Goal: Task Accomplishment & Management: Complete application form

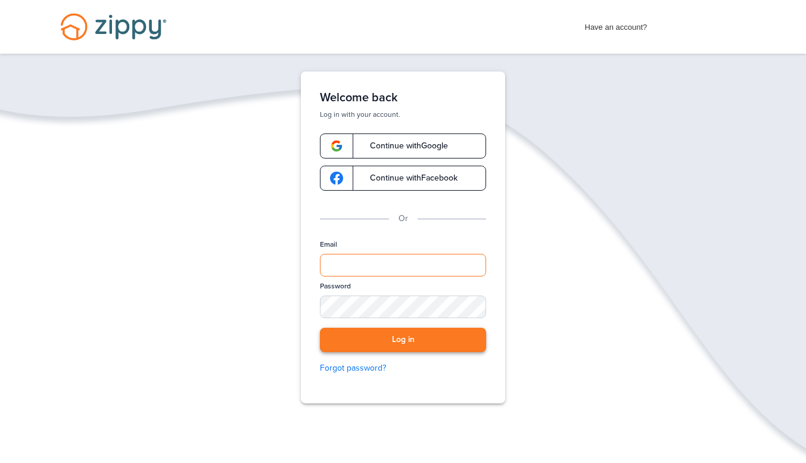
type input "**********"
click at [450, 335] on button "Log in" at bounding box center [403, 340] width 166 height 24
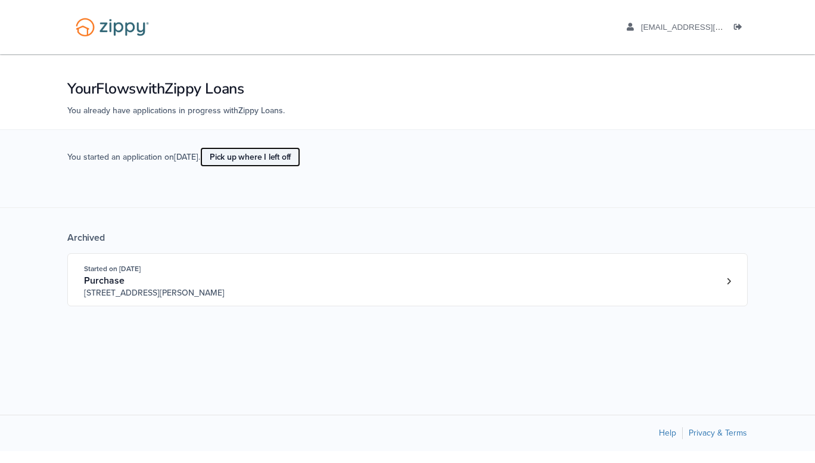
click at [293, 161] on link "Pick up where I left off" at bounding box center [250, 157] width 100 height 20
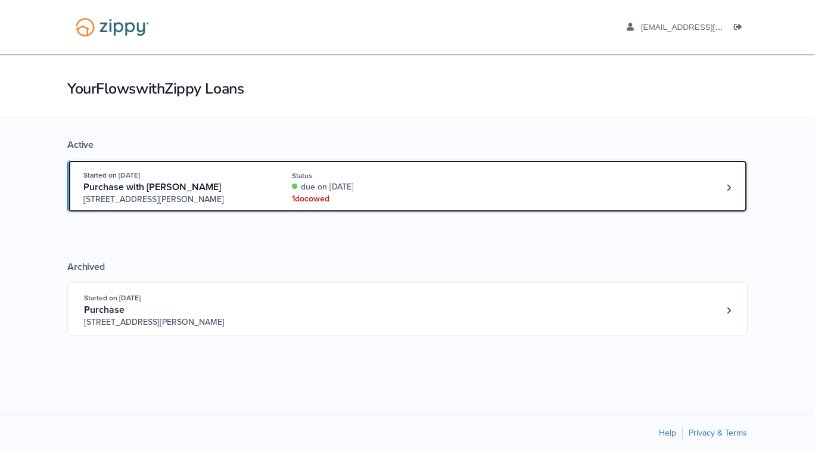
click at [312, 194] on div "1 doc owed" at bounding box center [371, 199] width 159 height 12
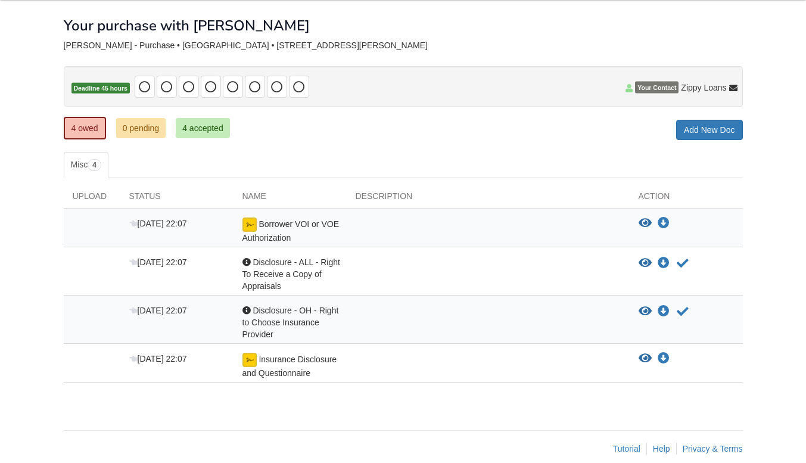
scroll to position [55, 0]
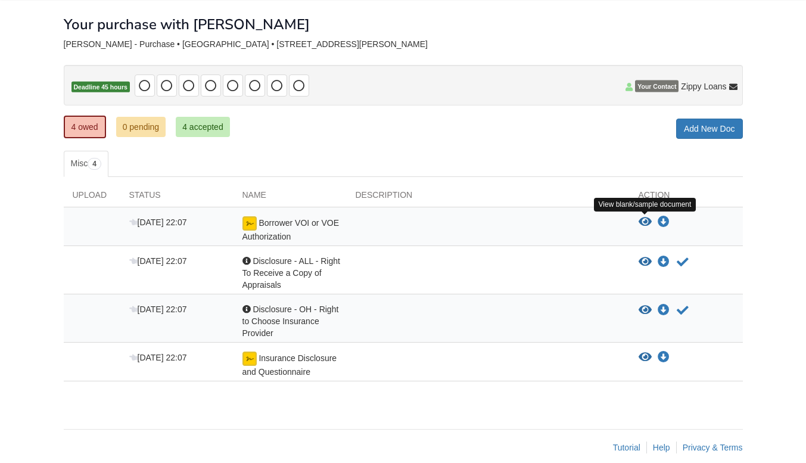
click at [641, 225] on icon "View Borrower VOI or VOE Authorization" at bounding box center [645, 222] width 13 height 12
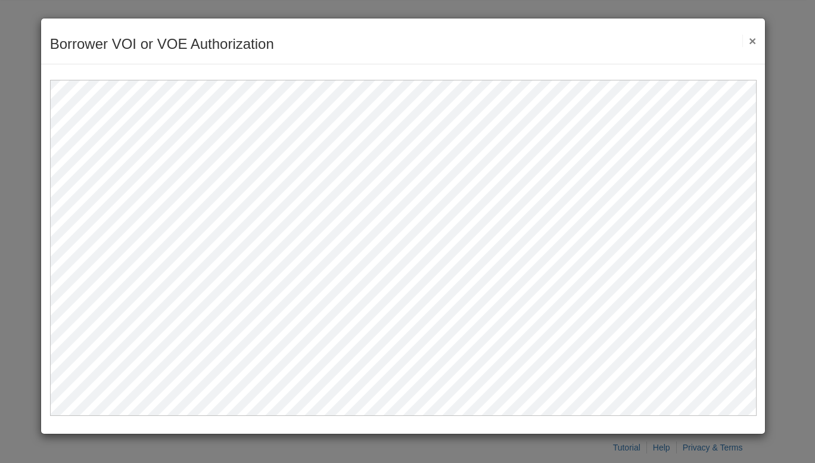
click at [750, 42] on button "×" at bounding box center [749, 41] width 14 height 13
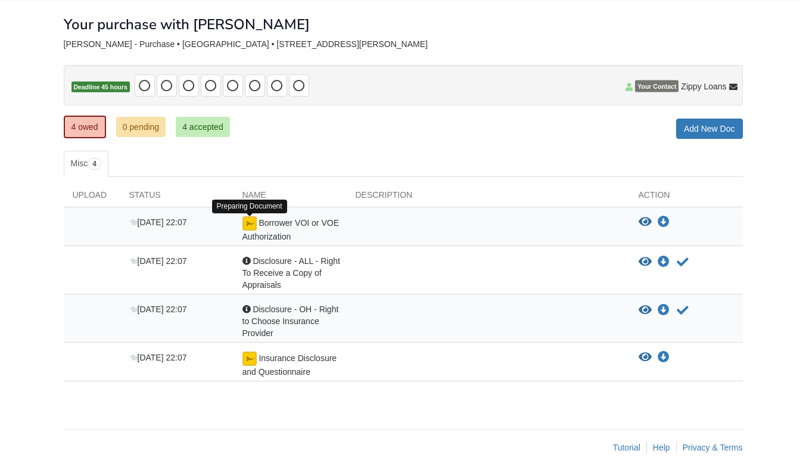
click at [244, 226] on img at bounding box center [249, 223] width 14 height 14
click at [666, 225] on icon "Download Borrower VOI or VOE Authorization" at bounding box center [664, 222] width 12 height 12
click at [682, 309] on icon "Acknowledge receipt of document" at bounding box center [683, 310] width 12 height 12
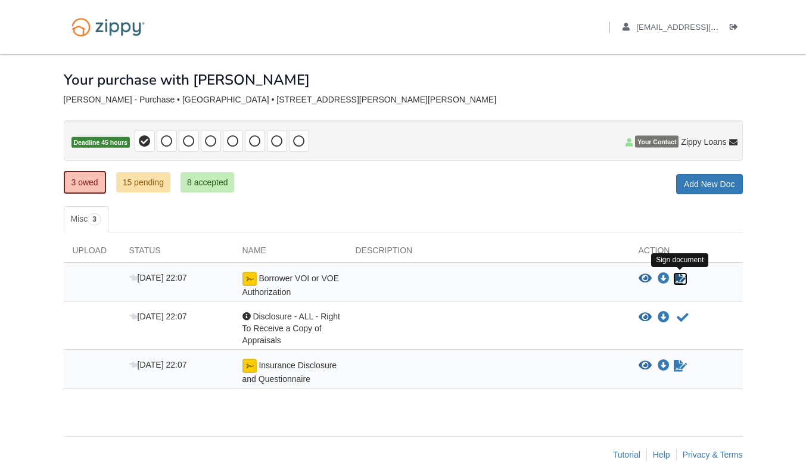
click at [681, 276] on icon "Sign Form" at bounding box center [680, 279] width 13 height 12
click at [685, 312] on icon "Acknowledge receipt of document" at bounding box center [683, 318] width 12 height 12
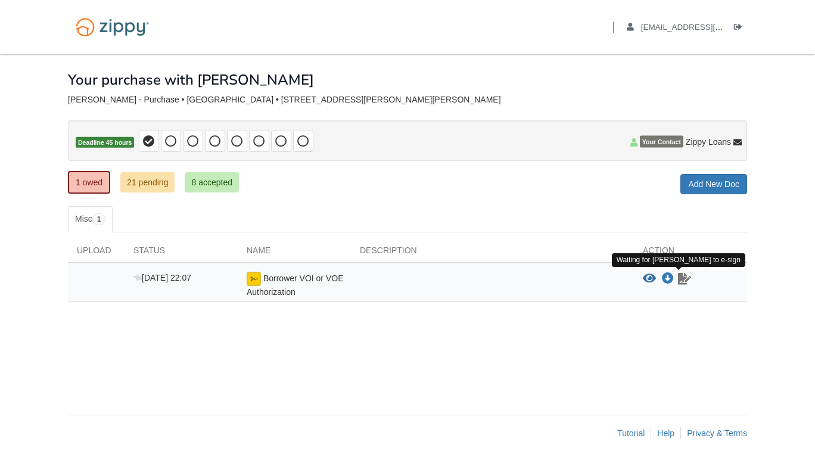
click at [685, 276] on icon "Waiting for your co-borrower to e-sign" at bounding box center [684, 279] width 13 height 12
click at [136, 184] on link "21 pending" at bounding box center [147, 182] width 54 height 20
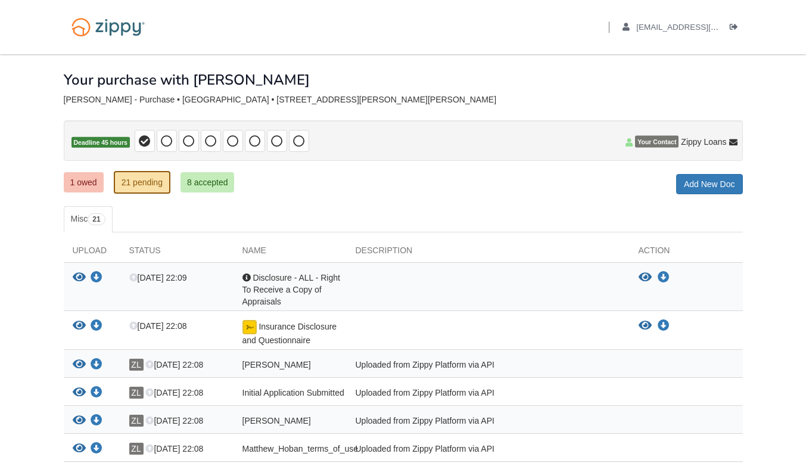
click at [85, 179] on link "1 owed" at bounding box center [84, 182] width 40 height 20
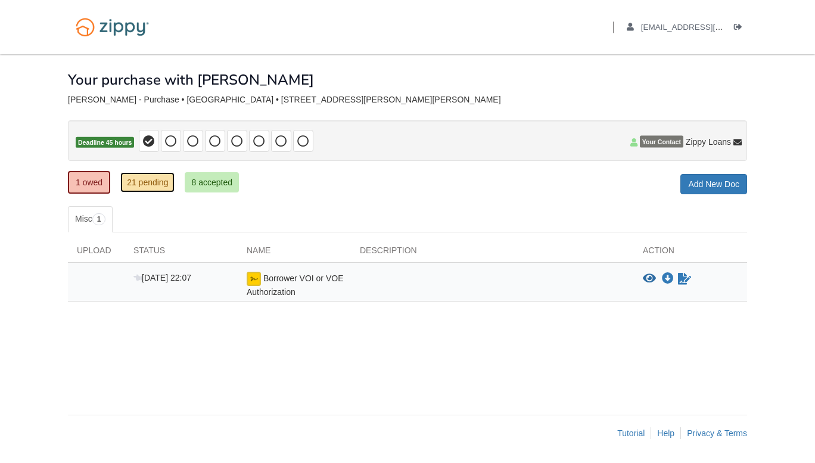
click at [131, 184] on link "21 pending" at bounding box center [147, 182] width 54 height 20
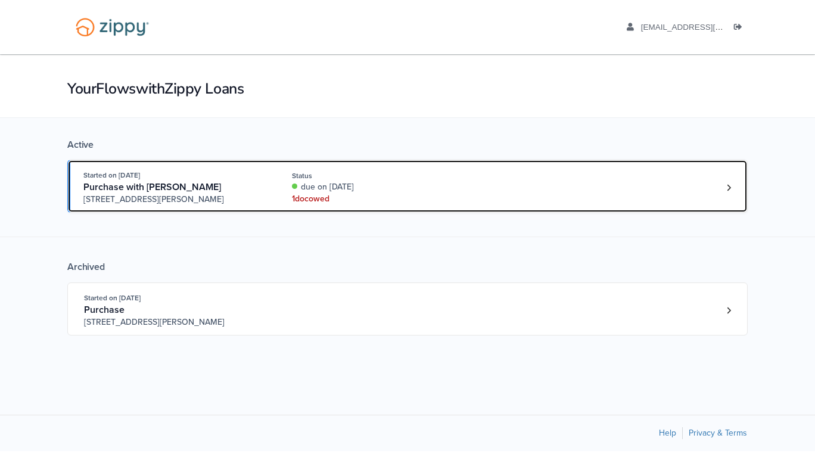
click at [394, 184] on div "due on [DATE]" at bounding box center [371, 187] width 159 height 12
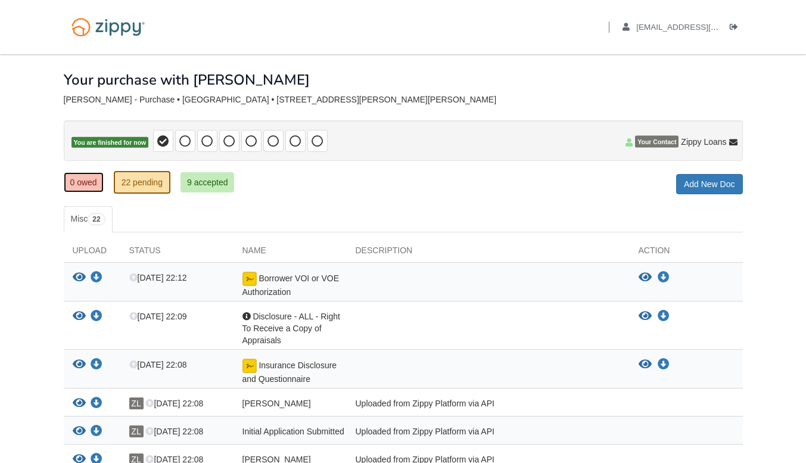
click at [89, 186] on link "0 owed" at bounding box center [84, 182] width 40 height 20
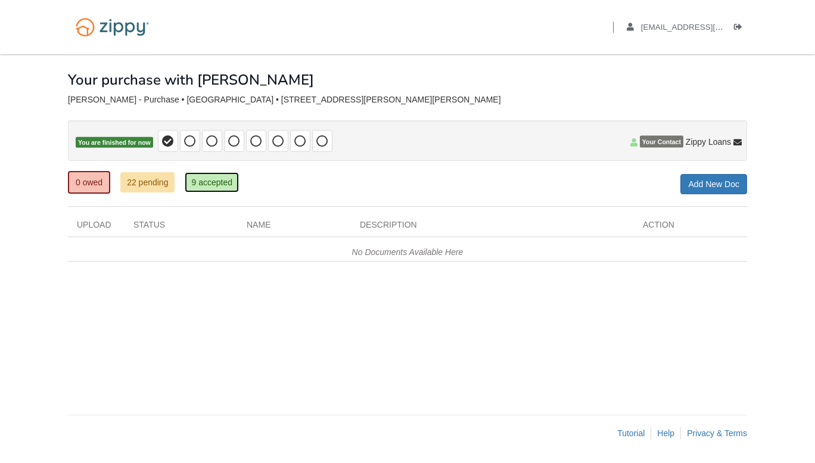
click at [231, 182] on link "9 accepted" at bounding box center [212, 182] width 54 height 20
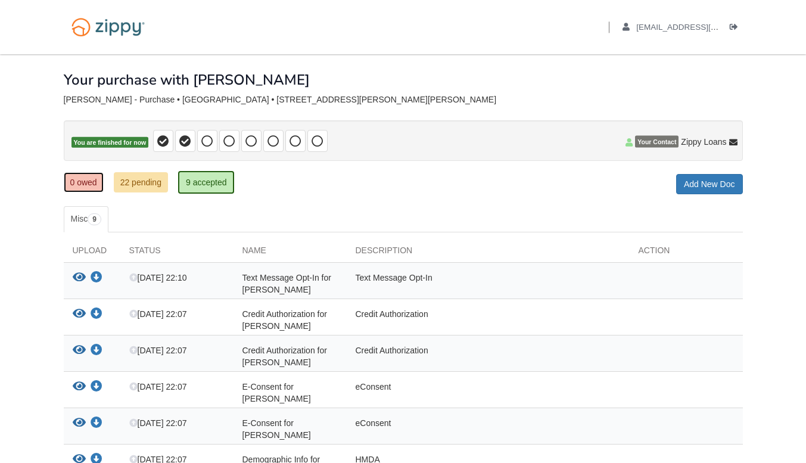
click at [71, 185] on link "0 owed" at bounding box center [84, 182] width 40 height 20
